Goal: Task Accomplishment & Management: Manage account settings

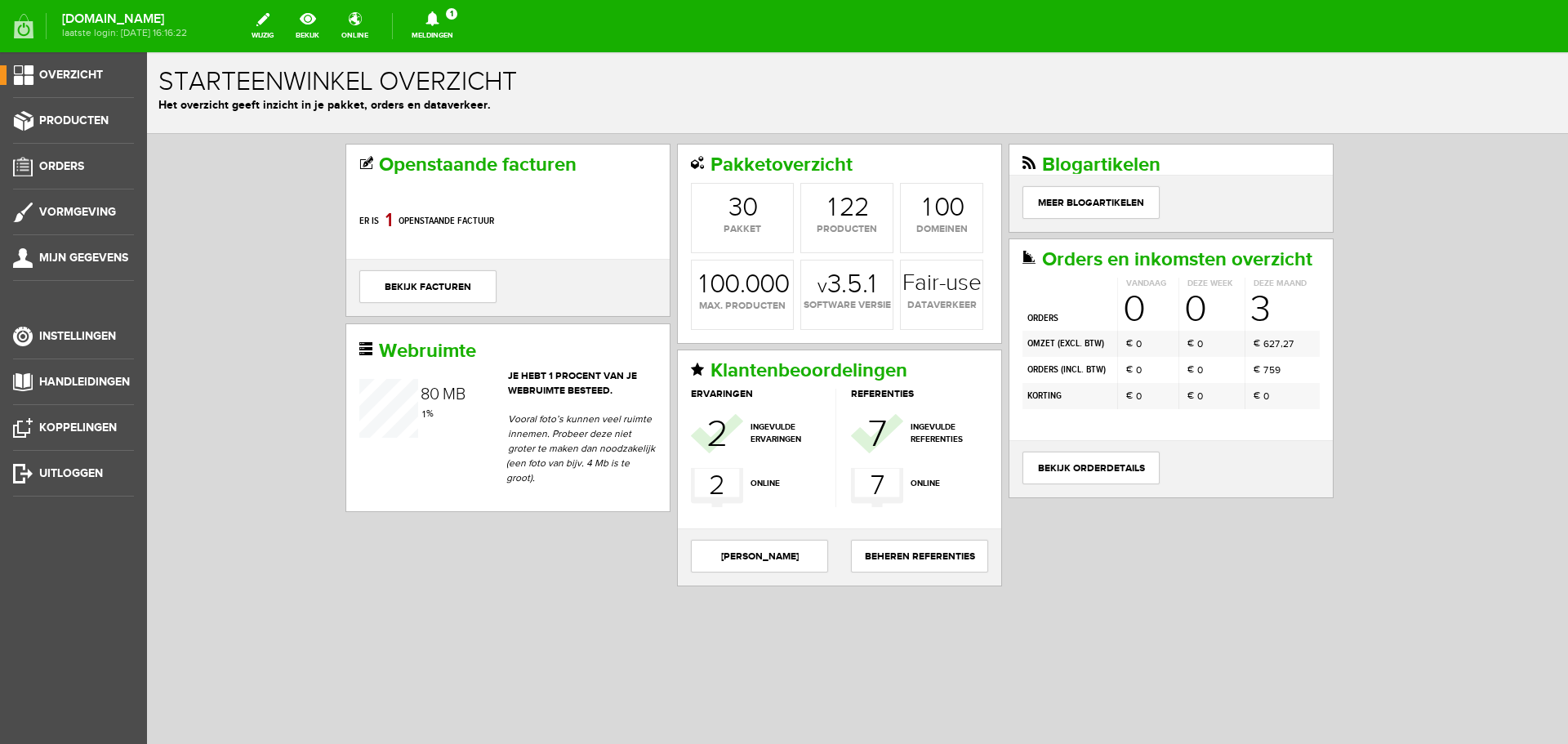
click at [443, 33] on link "Meldingen 1 Nieuwe orders Er is een nieuwe order( #1825 ) geplaatst door [PERSO…" at bounding box center [432, 25] width 61 height 36
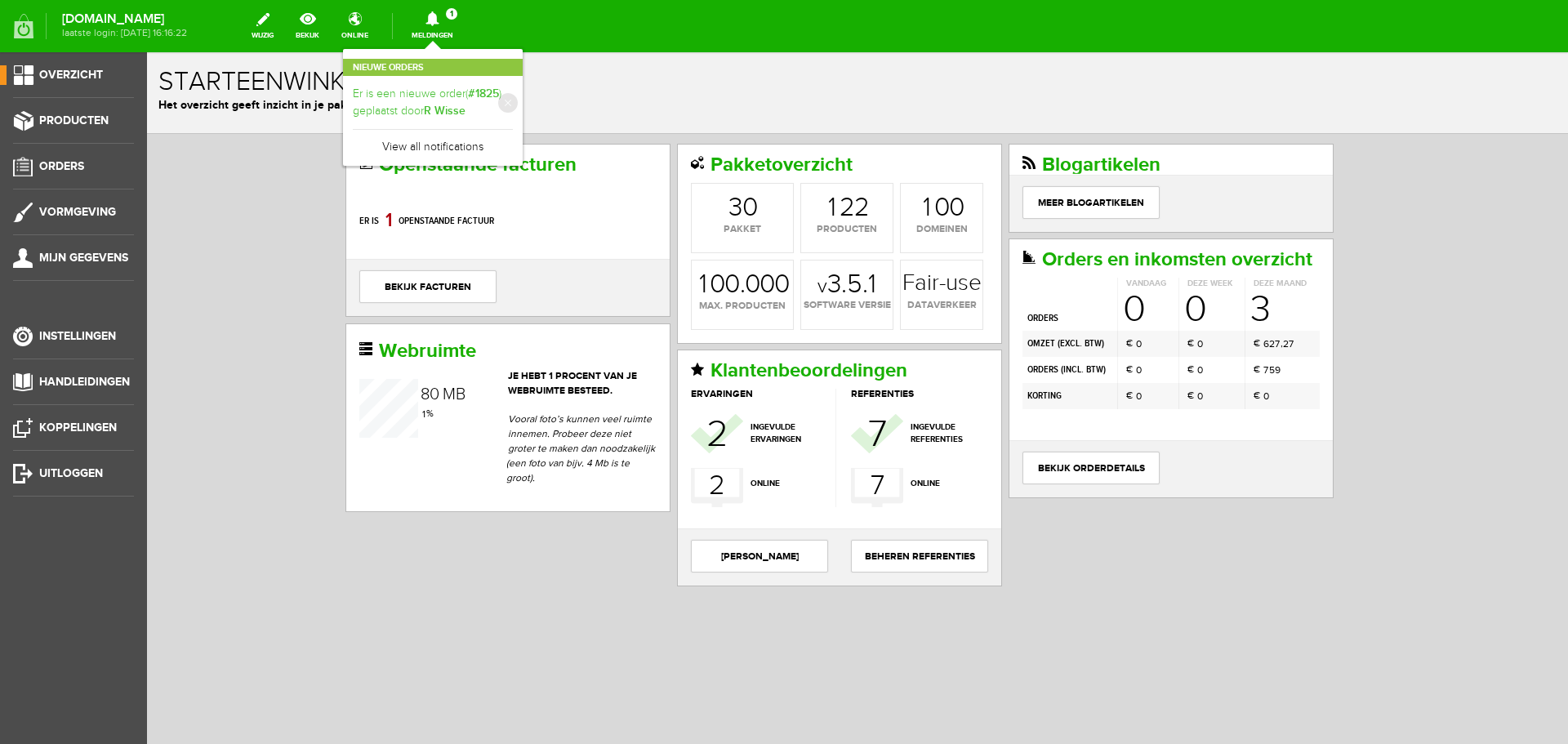
click at [433, 103] on link "Er is een nieuwe order( #1825 ) geplaatst door [PERSON_NAME]" at bounding box center [433, 102] width 160 height 33
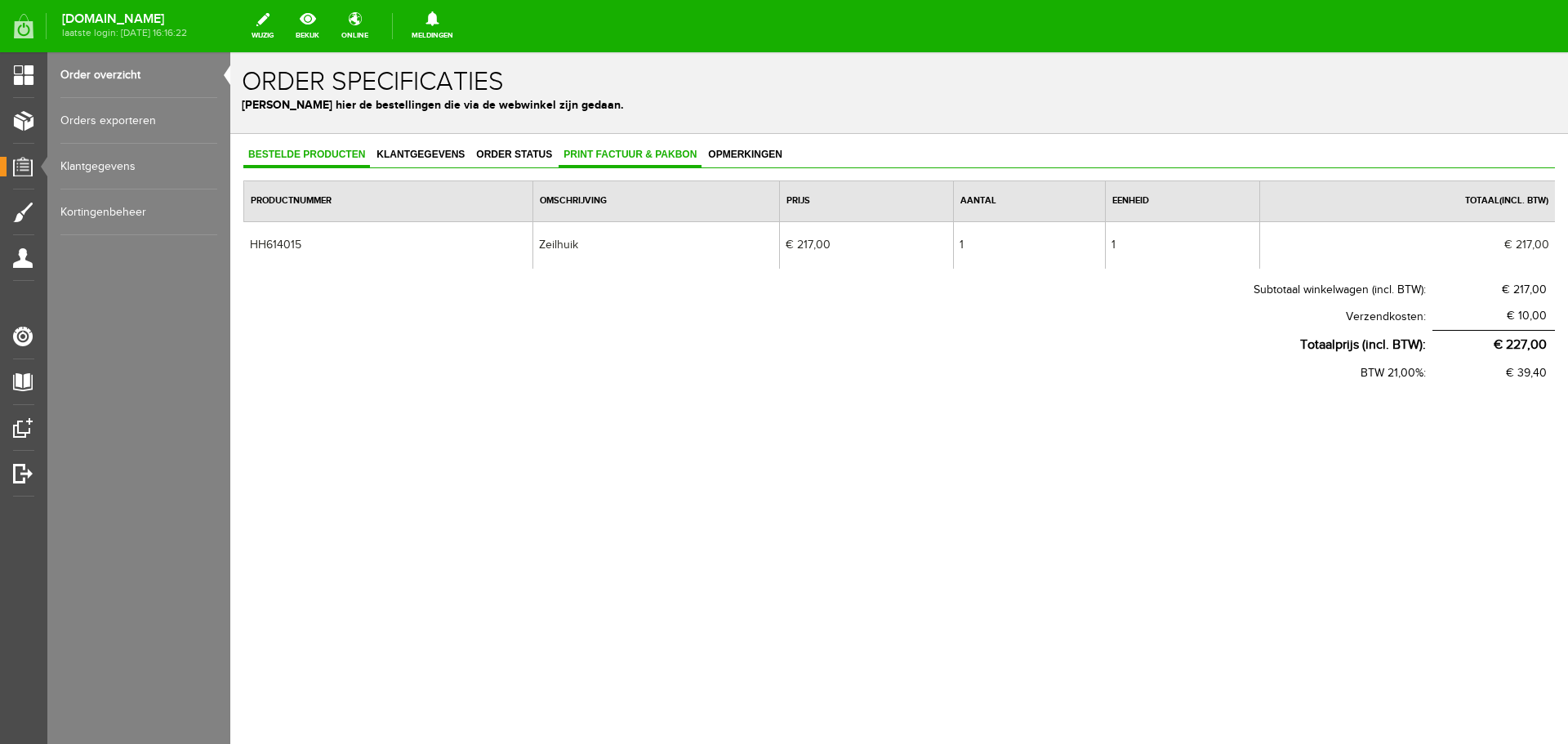
click at [590, 147] on link "Print factuur & pakbon" at bounding box center [630, 155] width 143 height 23
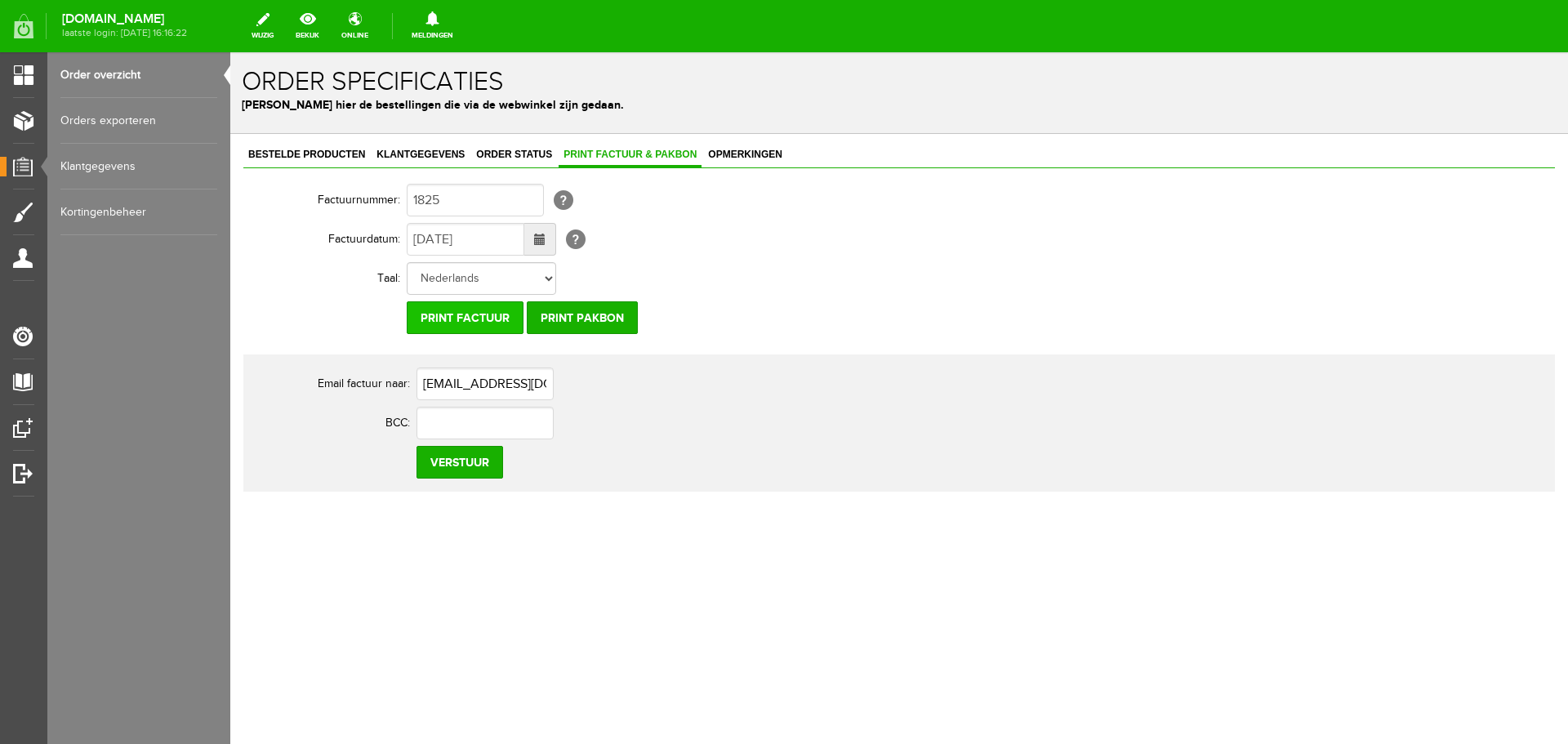
click at [466, 321] on input "Print factuur" at bounding box center [465, 318] width 117 height 33
click at [516, 156] on span "Order status" at bounding box center [514, 154] width 86 height 12
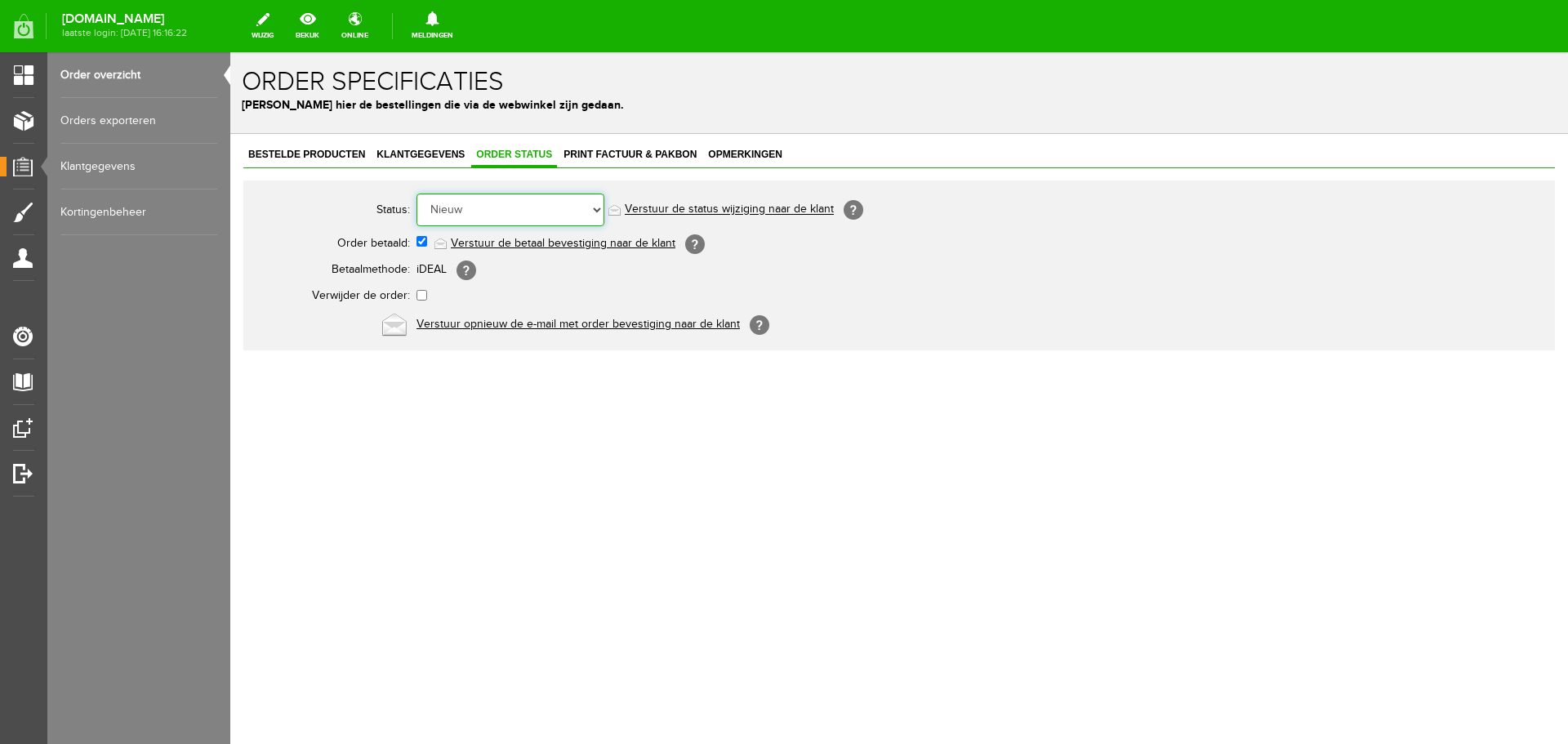
click at [482, 210] on select "Order niet afgerond Nieuw Order in behandeling Wacht op leverancier Wacht op be…" at bounding box center [510, 211] width 188 height 33
select select "2"
click at [416, 194] on select "Order niet afgerond Nieuw Order in behandeling Wacht op leverancier Wacht op be…" at bounding box center [510, 211] width 188 height 33
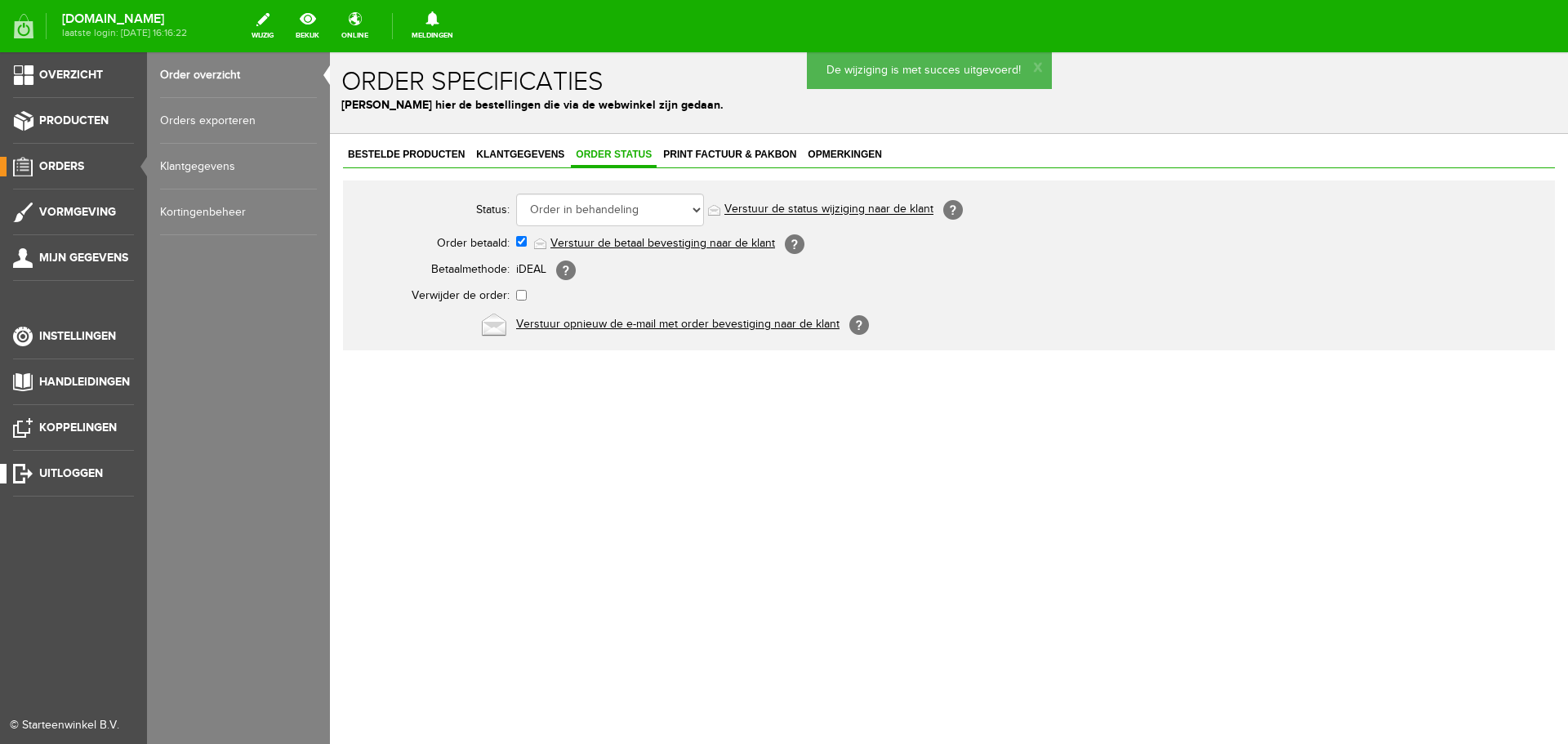
click at [20, 478] on link "Uitloggen" at bounding box center [66, 474] width 134 height 20
